Goal: Task Accomplishment & Management: Manage account settings

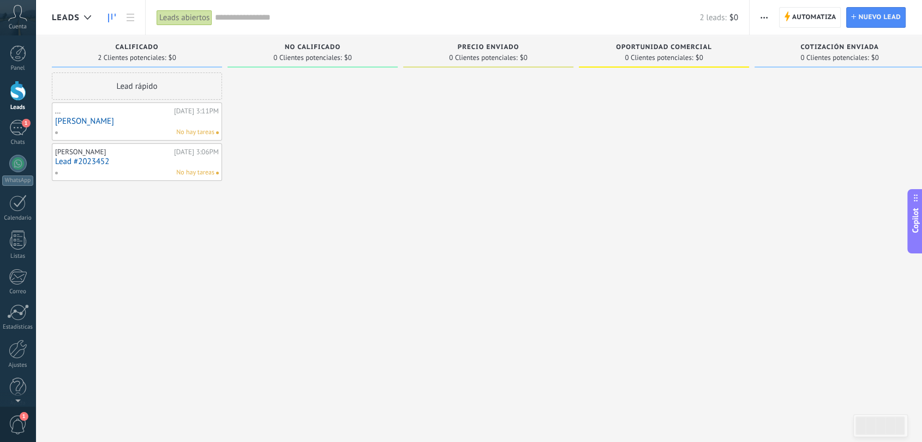
scroll to position [10, 0]
click at [22, 13] on icon at bounding box center [17, 13] width 19 height 16
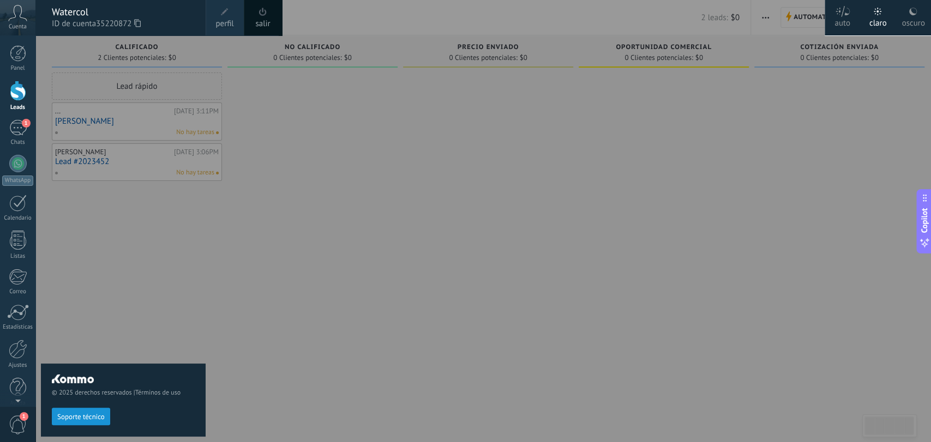
click at [270, 14] on div "salir" at bounding box center [263, 17] width 38 height 35
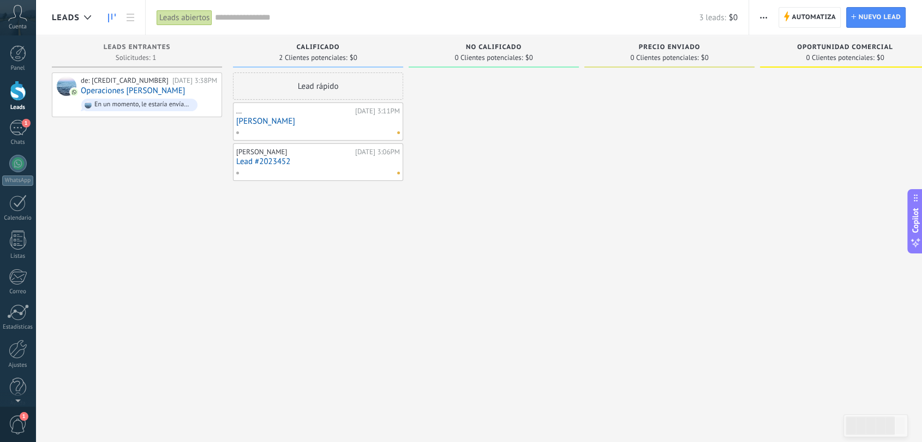
click at [19, 19] on icon at bounding box center [17, 13] width 19 height 16
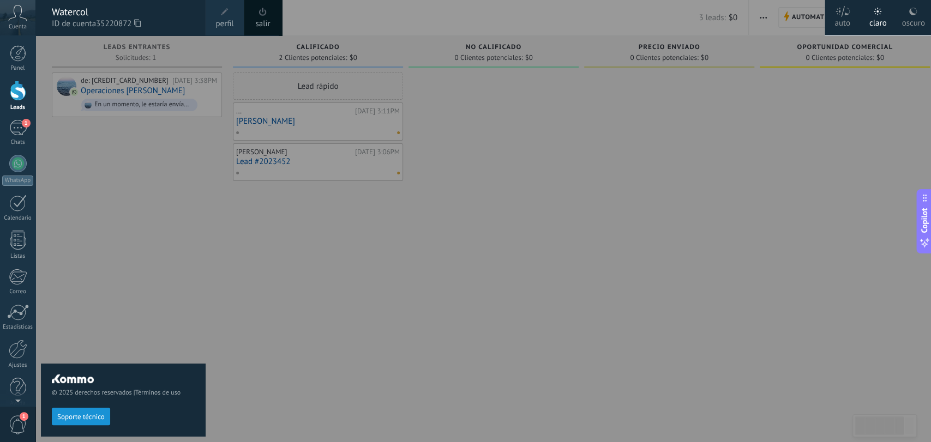
click at [259, 16] on span at bounding box center [263, 12] width 12 height 12
